Goal: Transaction & Acquisition: Purchase product/service

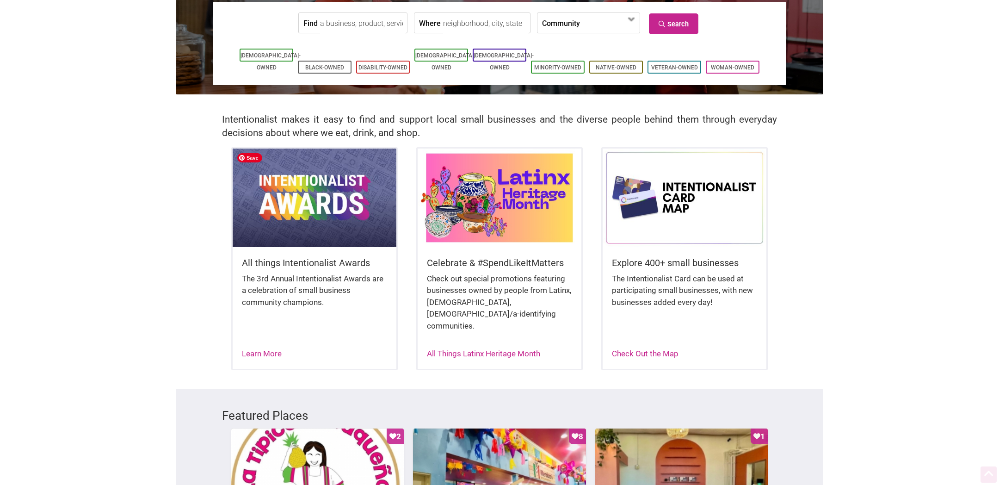
scroll to position [121, 0]
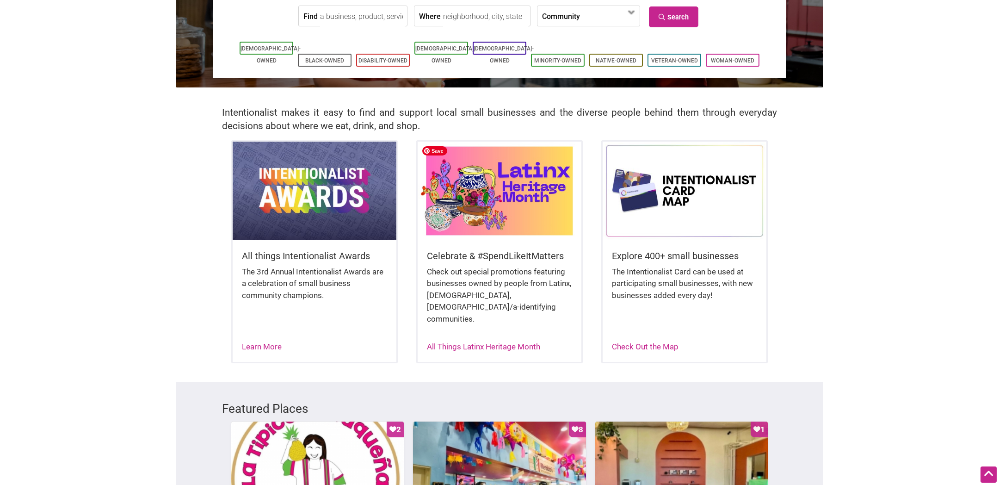
click at [507, 196] on img at bounding box center [500, 191] width 164 height 98
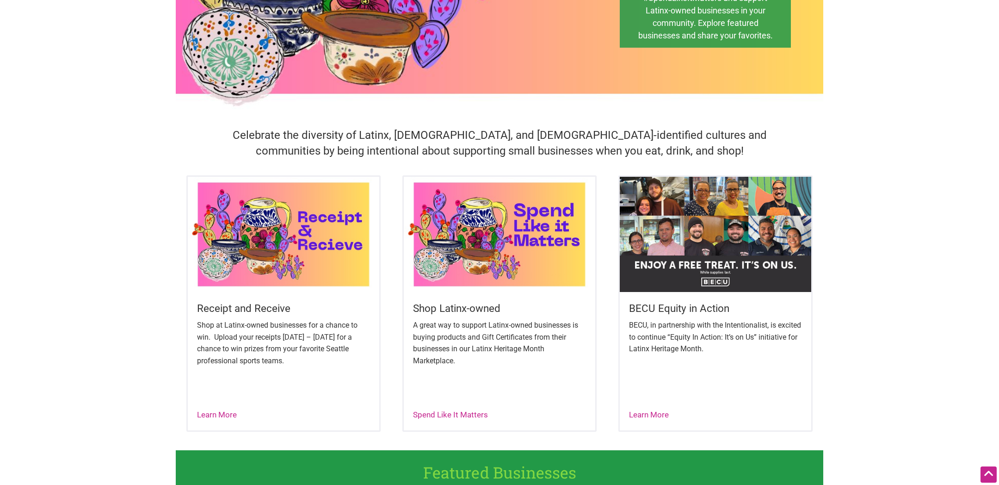
scroll to position [182, 0]
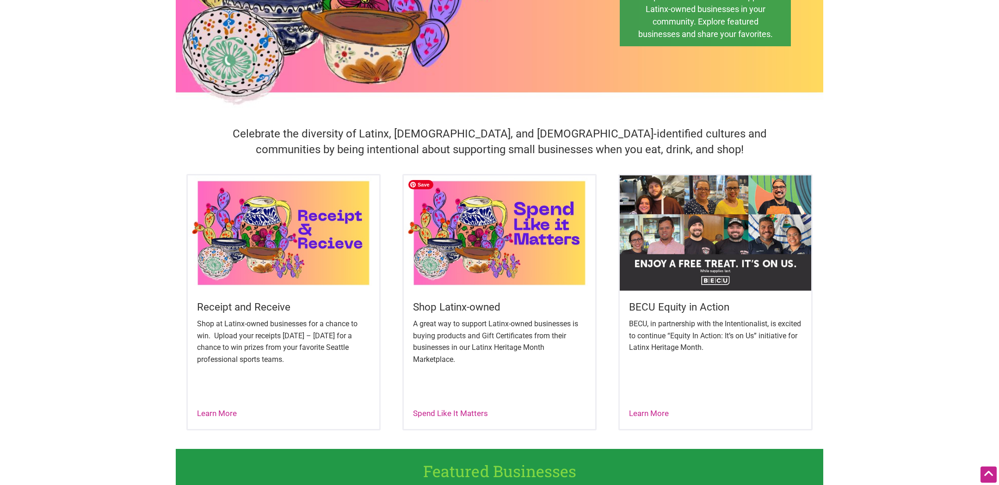
click at [462, 220] on img at bounding box center [500, 232] width 192 height 115
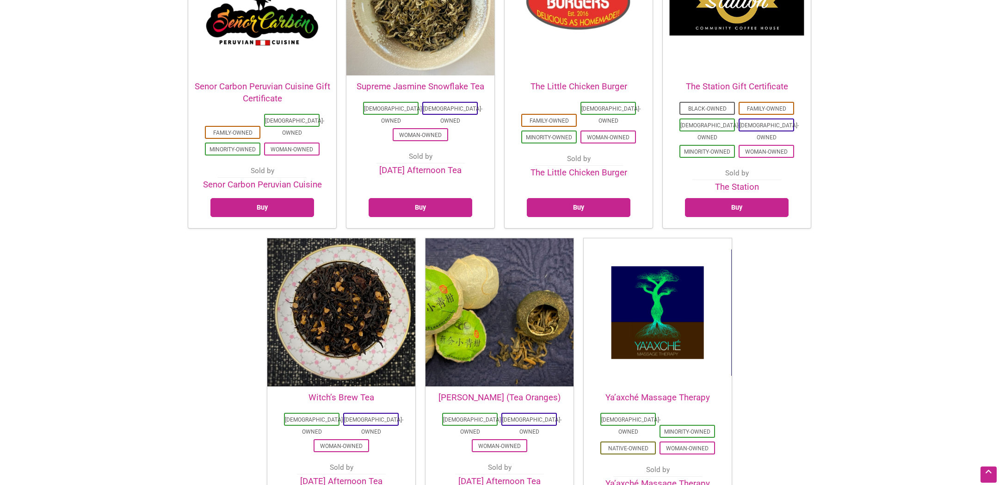
scroll to position [2253, 0]
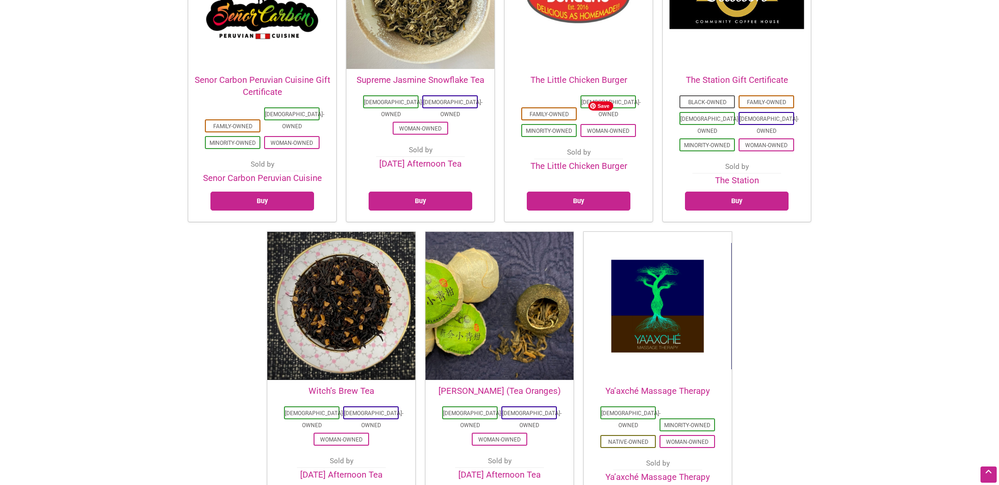
click at [656, 232] on img at bounding box center [658, 306] width 148 height 148
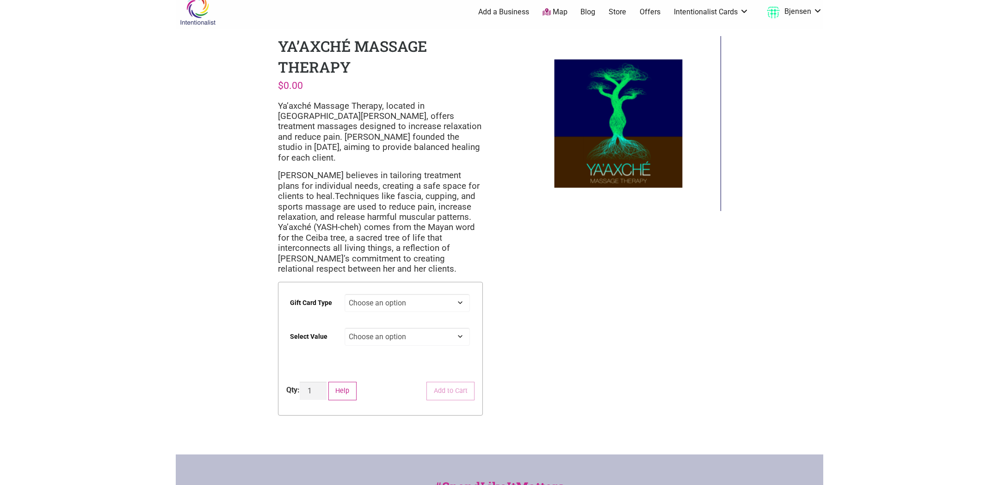
scroll to position [15, 0]
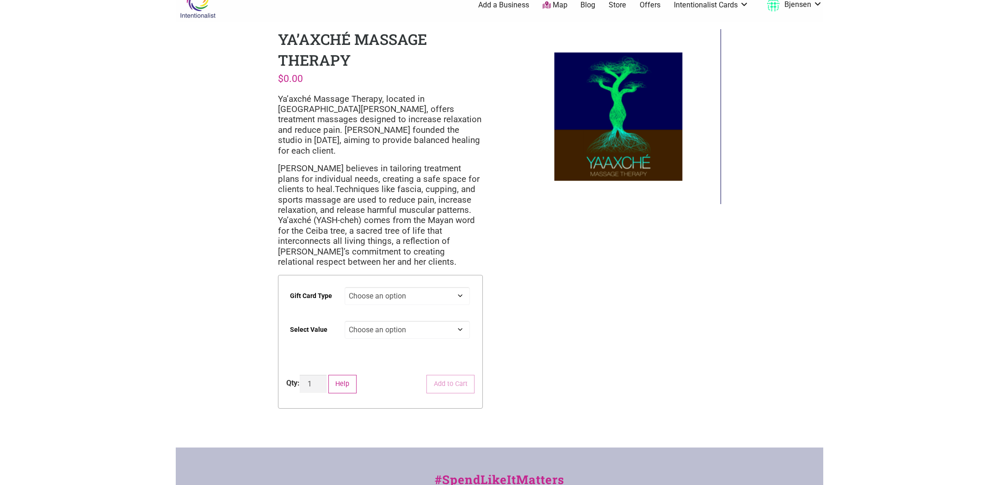
click at [428, 287] on select "Choose an option Digital" at bounding box center [408, 296] width 126 height 18
click at [345, 287] on select "Choose an option Digital" at bounding box center [408, 296] width 126 height 18
click at [421, 323] on select "Choose an option $50 $100 $200" at bounding box center [408, 330] width 126 height 18
click at [345, 321] on select "Choose an option $50 $100 $200" at bounding box center [408, 330] width 126 height 18
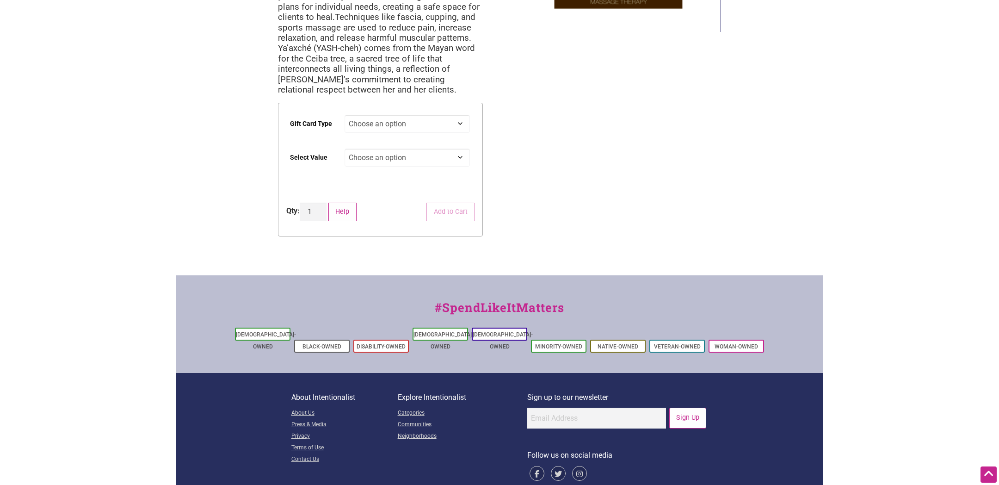
scroll to position [0, 0]
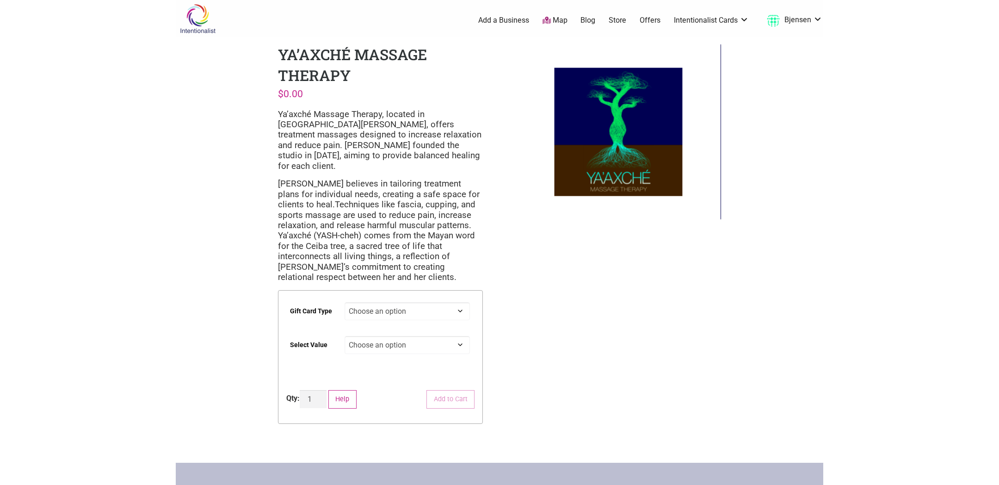
click at [325, 53] on h1 "Ya’axché Massage Therapy" at bounding box center [352, 64] width 149 height 41
drag, startPoint x: 432, startPoint y: 57, endPoint x: 275, endPoint y: 49, distance: 157.1
click at [275, 49] on div "Ya’axché Massage Therapy $ 0.00 Ya’axché Massage Therapy, located in Studiowork…" at bounding box center [381, 242] width 220 height 410
copy h1 "Ya’axché Massage"
